Goal: Task Accomplishment & Management: Complete application form

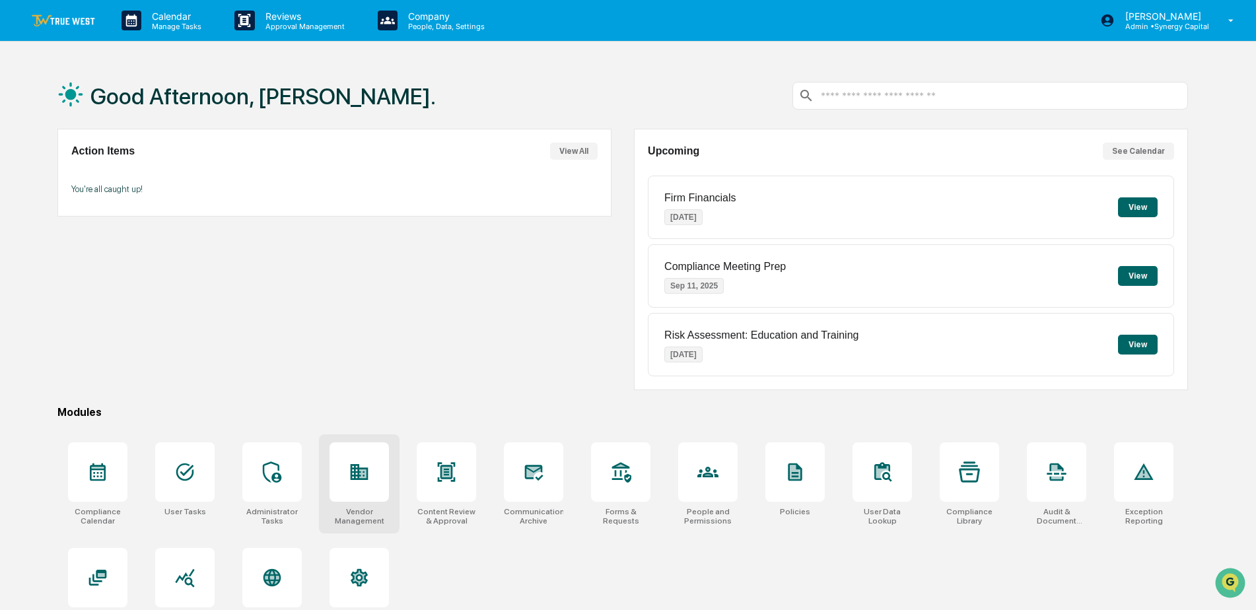
click at [336, 483] on div at bounding box center [358, 471] width 59 height 59
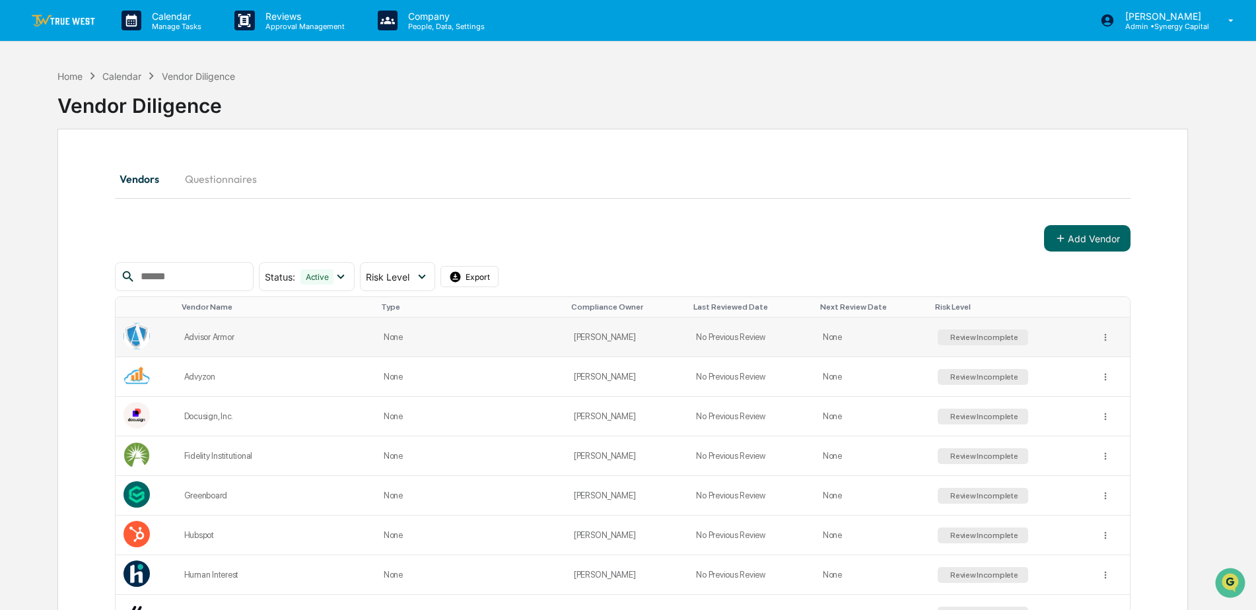
click at [176, 332] on td at bounding box center [146, 338] width 61 height 40
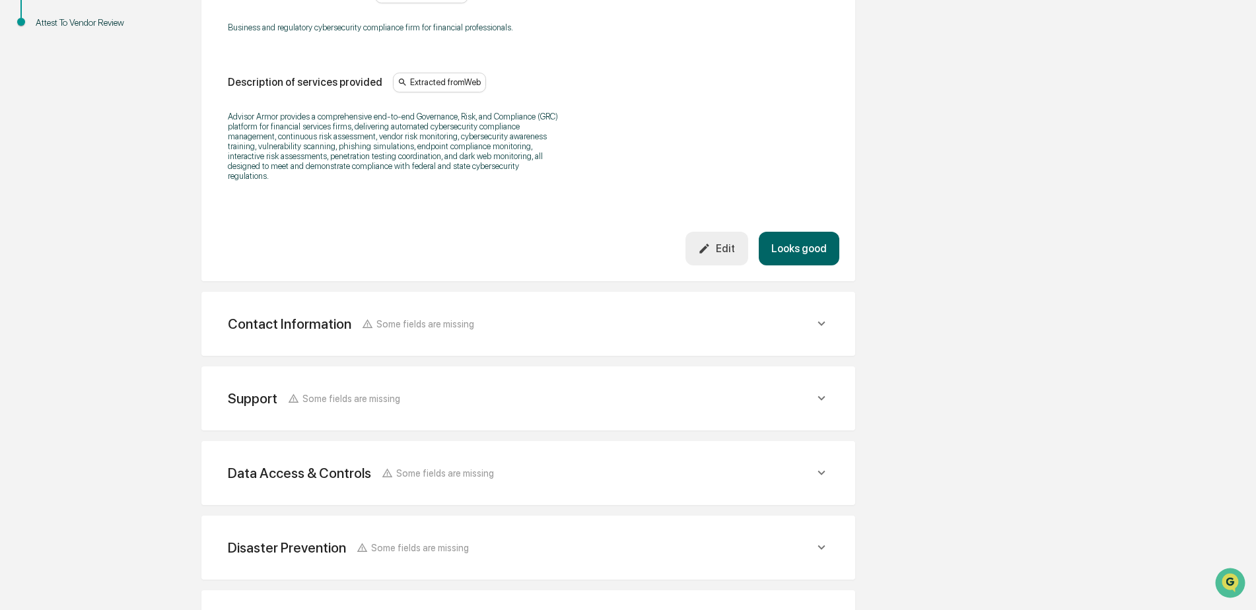
scroll to position [476, 0]
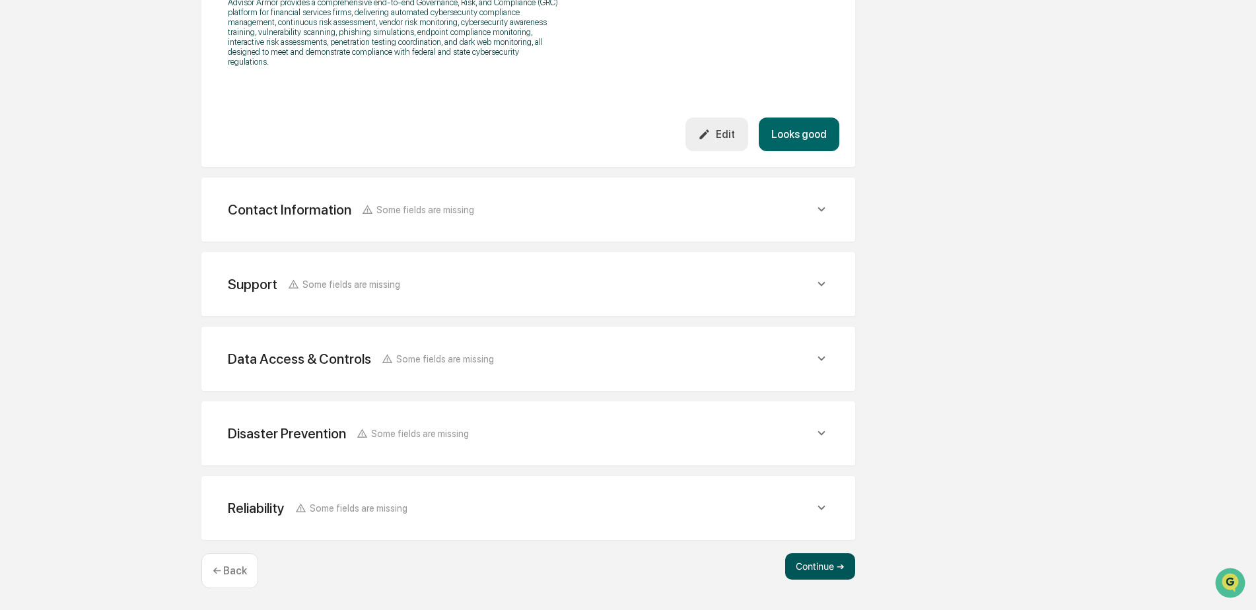
click at [833, 566] on button "Continue ➔" at bounding box center [820, 566] width 70 height 26
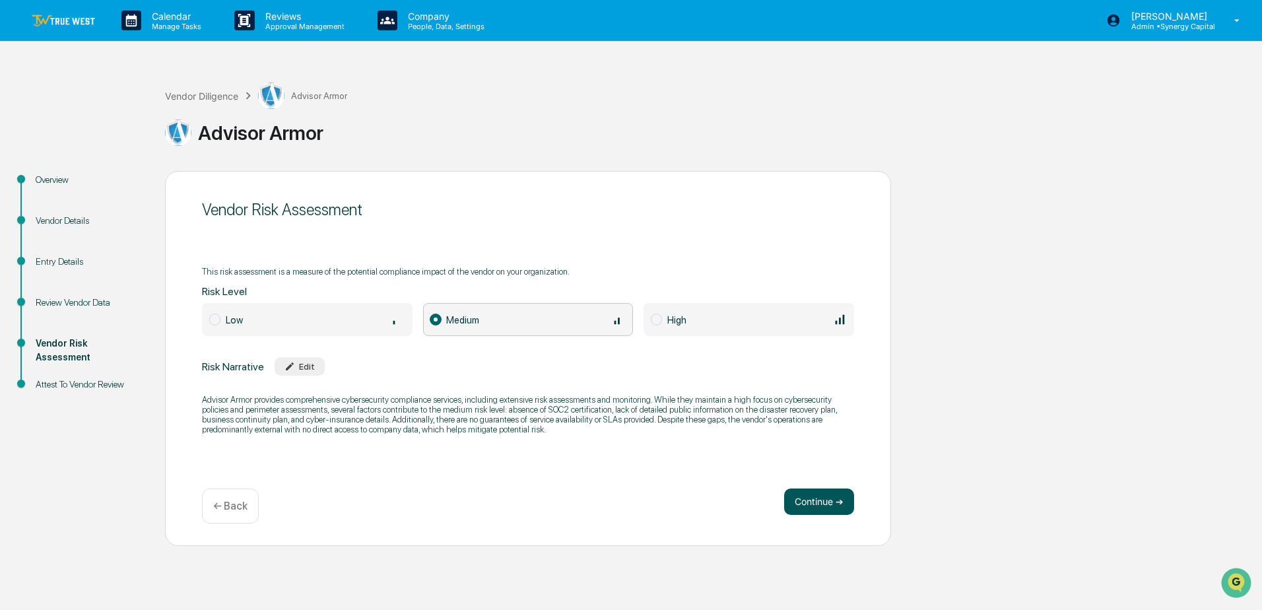
click at [805, 499] on button "Continue ➔" at bounding box center [819, 502] width 70 height 26
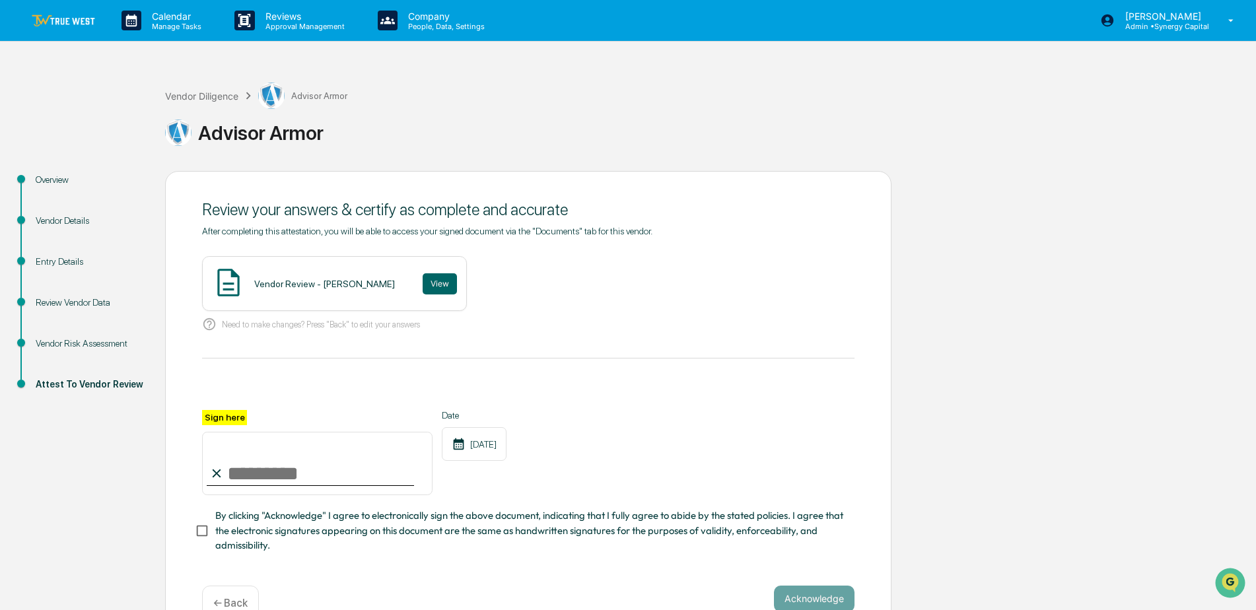
click at [253, 482] on input "Sign here" at bounding box center [317, 463] width 230 height 63
type input "**********"
click at [191, 537] on div "**********" at bounding box center [528, 407] width 726 height 472
click at [423, 291] on button "View" at bounding box center [440, 283] width 34 height 21
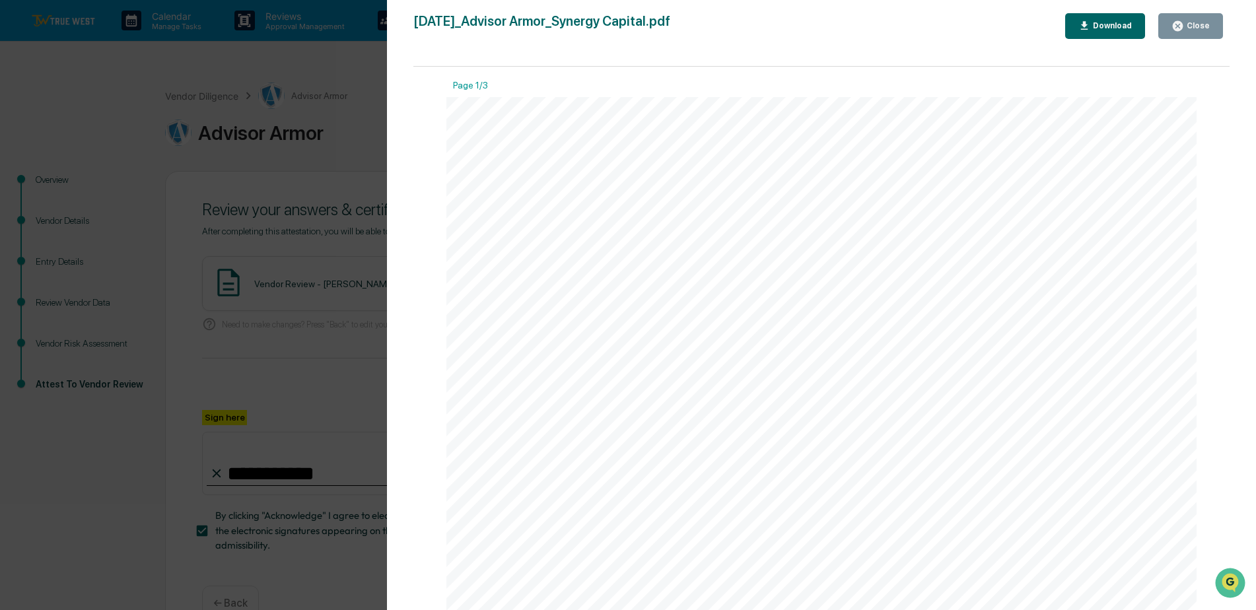
click at [1186, 29] on div "Close" at bounding box center [1197, 25] width 26 height 9
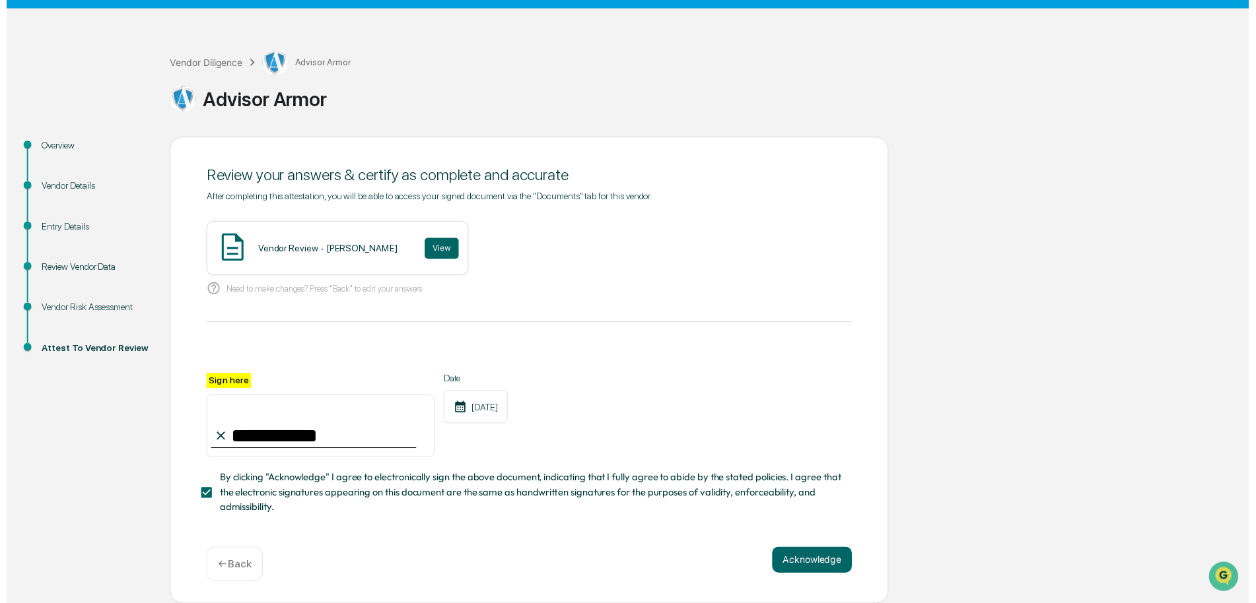
scroll to position [37, 0]
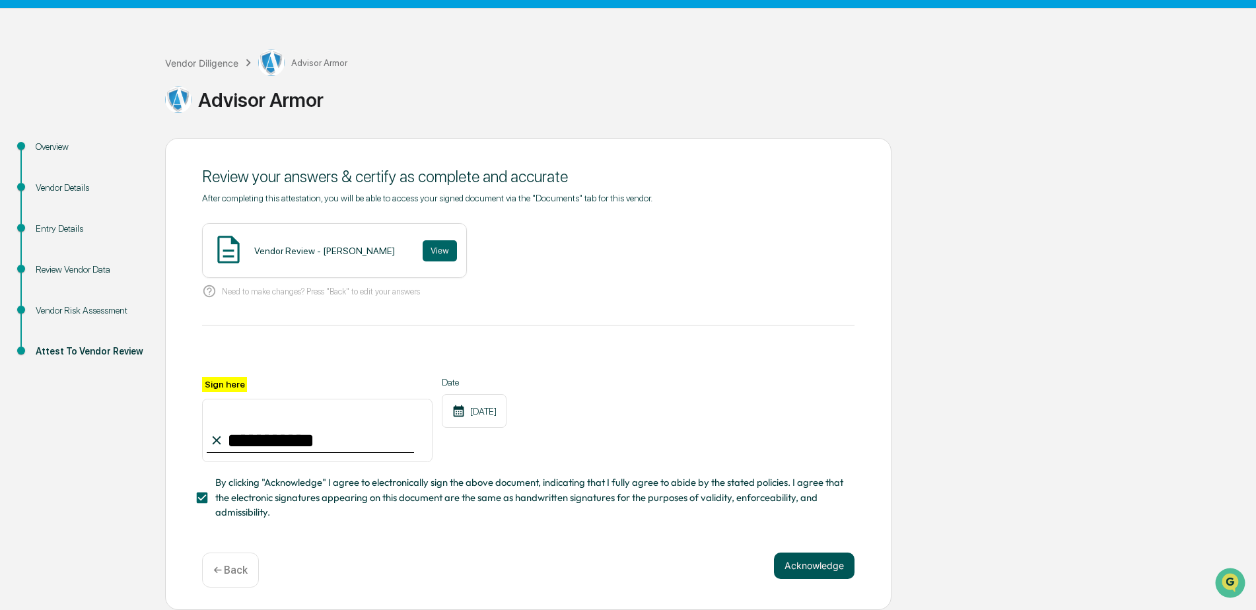
click at [804, 565] on button "Acknowledge" at bounding box center [814, 566] width 81 height 26
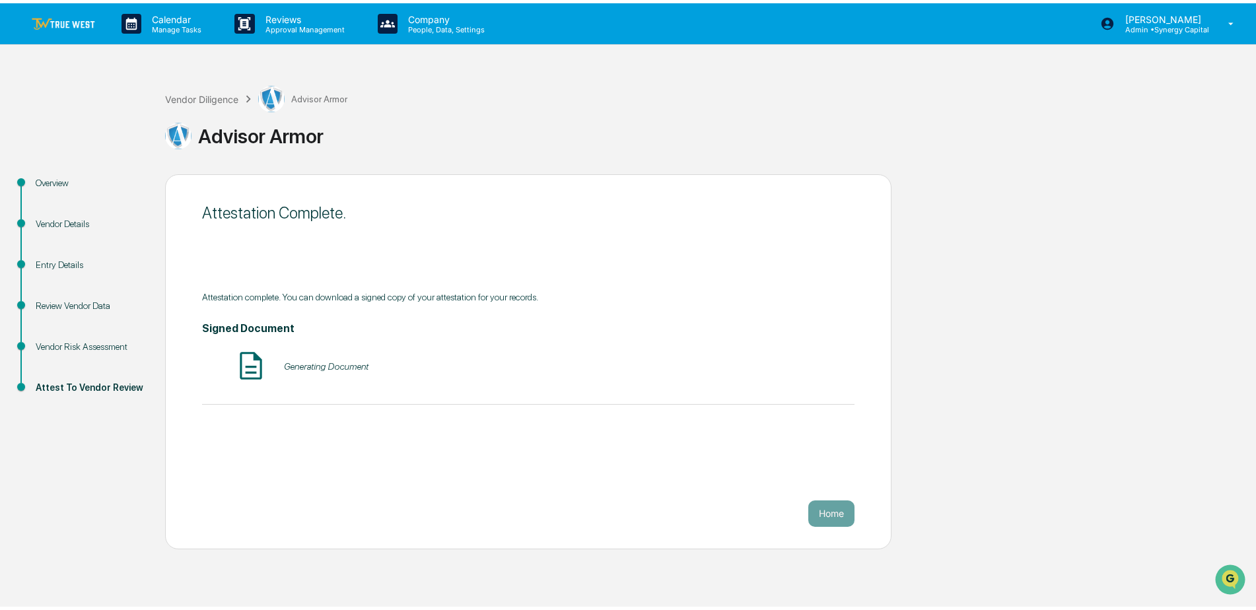
scroll to position [0, 0]
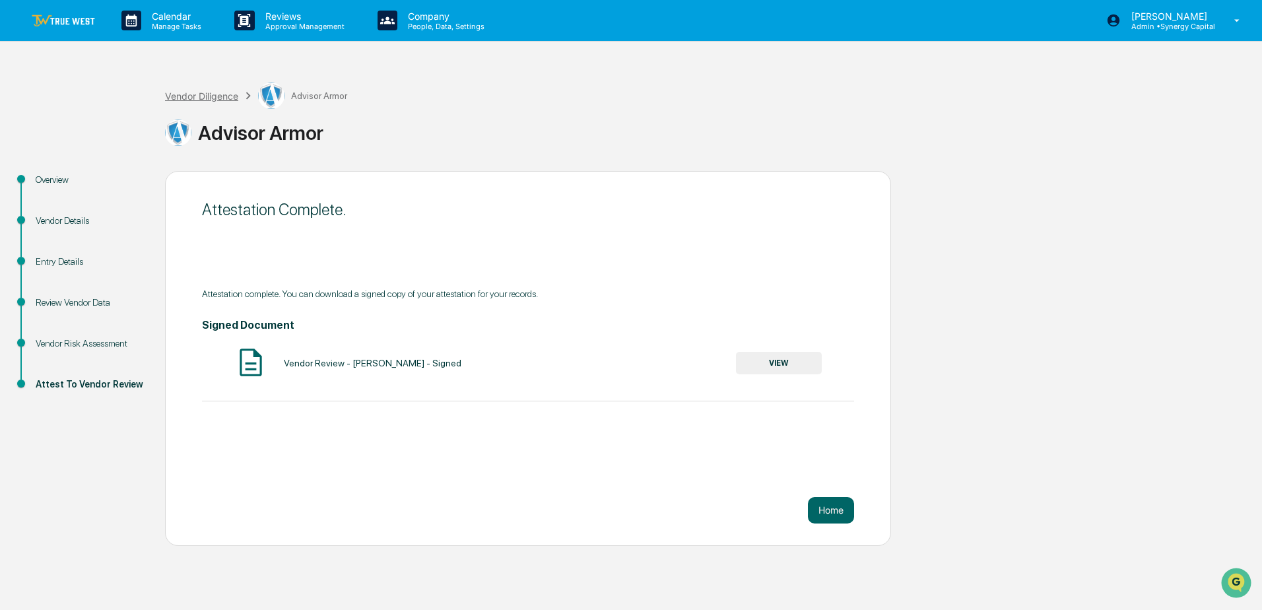
click at [214, 97] on div "Vendor Diligence" at bounding box center [201, 95] width 73 height 11
